Goal: Information Seeking & Learning: Find specific fact

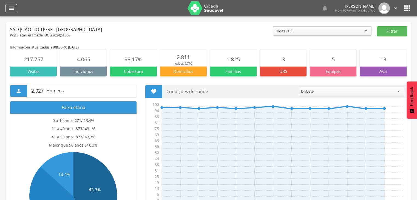
click at [11, 10] on icon "" at bounding box center [11, 8] width 7 height 7
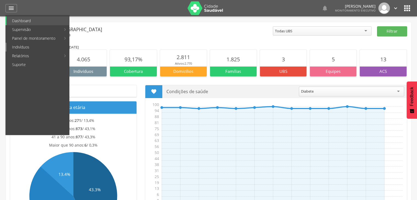
click at [23, 46] on link "Indivíduos" at bounding box center [38, 47] width 63 height 9
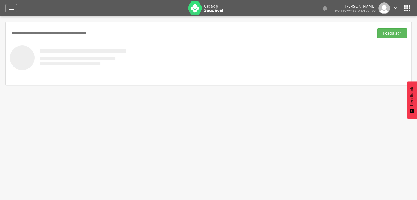
click at [74, 30] on input "text" at bounding box center [191, 33] width 362 height 9
type input "*"
type input "**********"
click at [377, 29] on button "Pesquisar" at bounding box center [392, 33] width 30 height 9
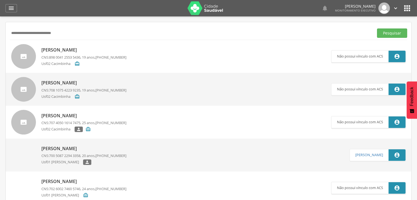
click at [95, 52] on p "[PERSON_NAME]" at bounding box center [83, 50] width 85 height 6
type input "**********"
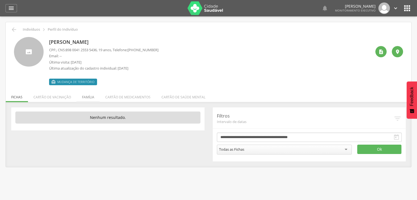
click at [89, 98] on li "Família" at bounding box center [87, 95] width 23 height 13
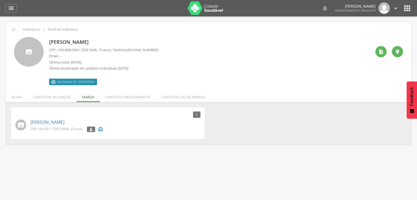
click at [124, 120] on p "[PERSON_NAME]" at bounding box center [115, 122] width 170 height 6
click at [11, 95] on li "Fichas" at bounding box center [17, 95] width 22 height 13
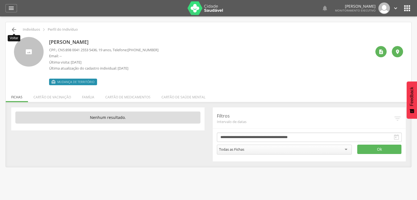
click at [11, 28] on icon "" at bounding box center [14, 29] width 7 height 7
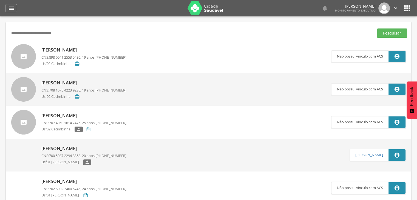
click at [377, 29] on button "Pesquisar" at bounding box center [392, 33] width 30 height 9
